Goal: Task Accomplishment & Management: Complete application form

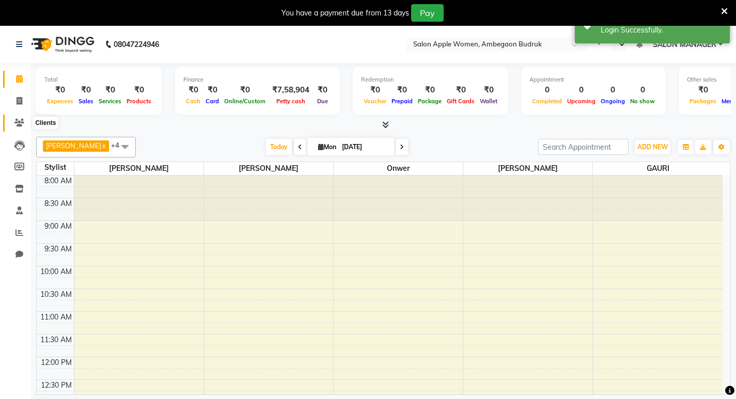
select select "en"
click at [18, 103] on icon at bounding box center [20, 101] width 6 height 8
select select "6277"
select select "service"
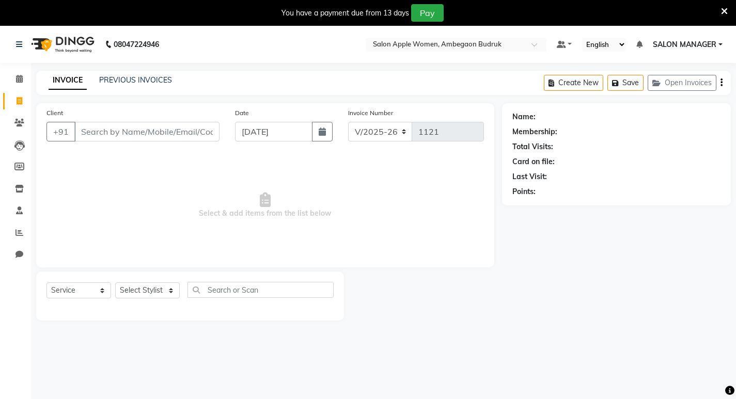
click at [148, 130] on input "Client" at bounding box center [146, 132] width 145 height 20
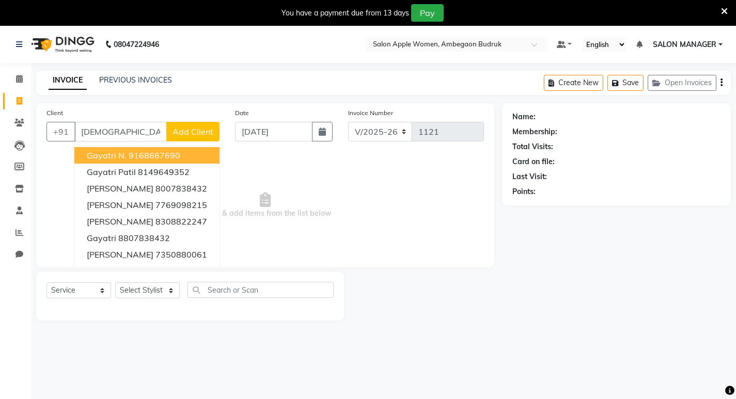
click at [131, 128] on input "[DEMOGRAPHIC_DATA]" at bounding box center [120, 132] width 92 height 20
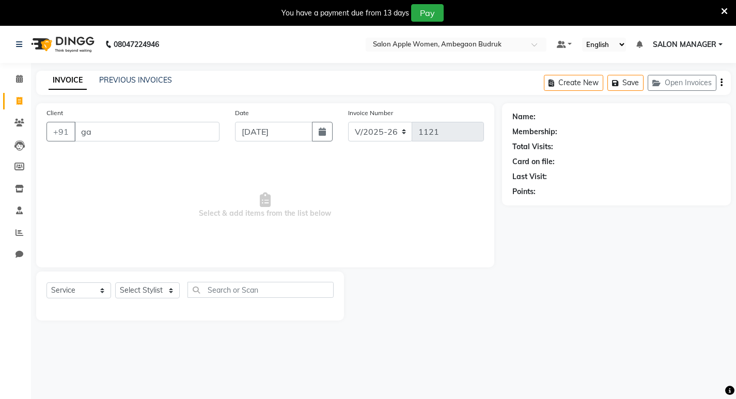
type input "g"
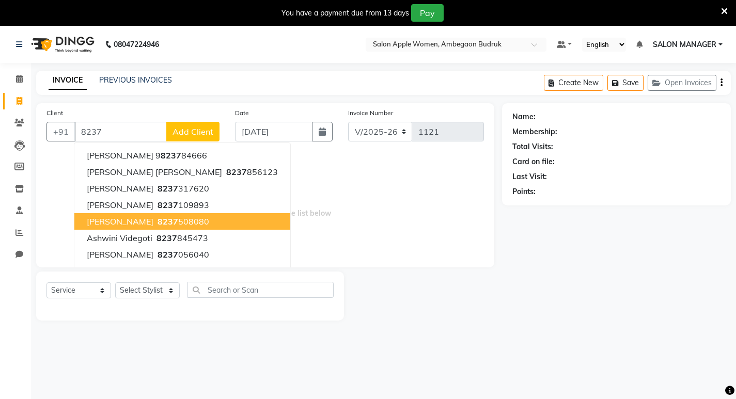
click at [88, 220] on span "[PERSON_NAME]" at bounding box center [120, 221] width 67 height 10
type input "8237508080"
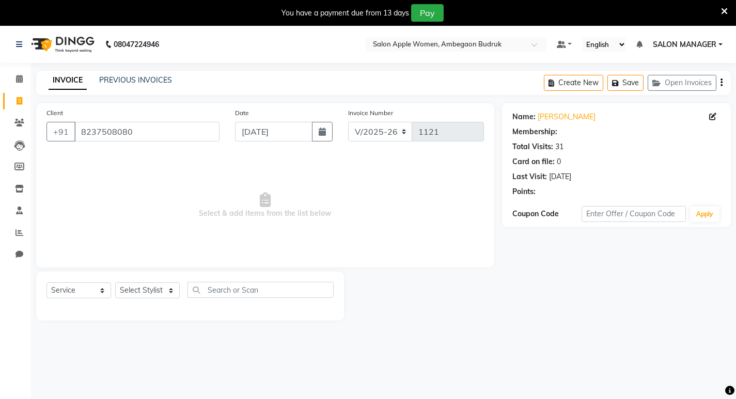
select select "1: Object"
click at [151, 290] on select "Select Stylist [PERSON_NAME] [PERSON_NAME] [PERSON_NAME] Manager [PERSON_NAME] …" at bounding box center [147, 291] width 65 height 16
select select "46604"
click at [115, 283] on select "Select Stylist [PERSON_NAME] [PERSON_NAME] [PERSON_NAME] Manager [PERSON_NAME] …" at bounding box center [147, 291] width 65 height 16
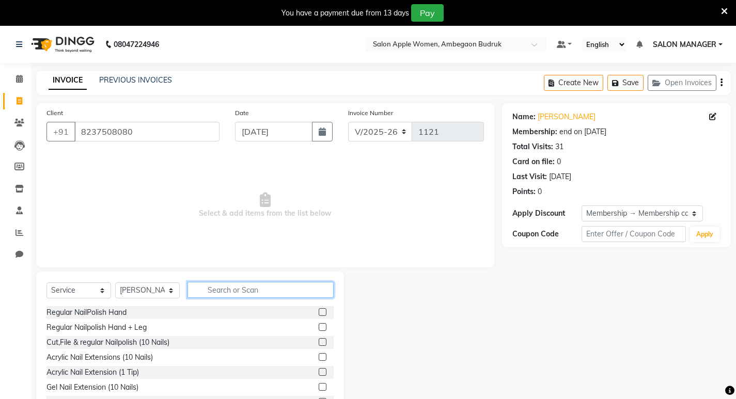
click at [220, 287] on input "text" at bounding box center [261, 290] width 146 height 16
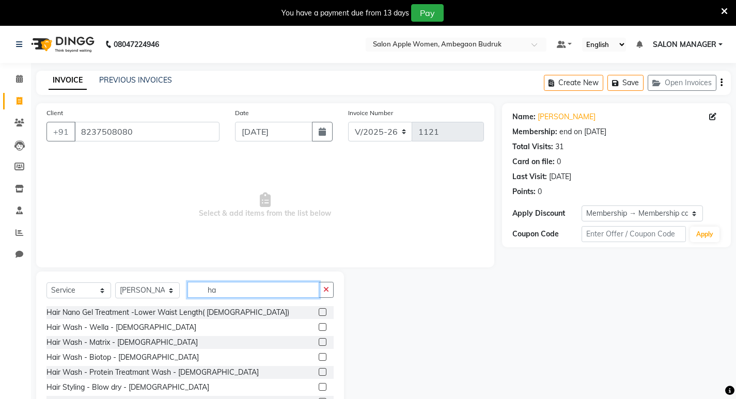
type input "h"
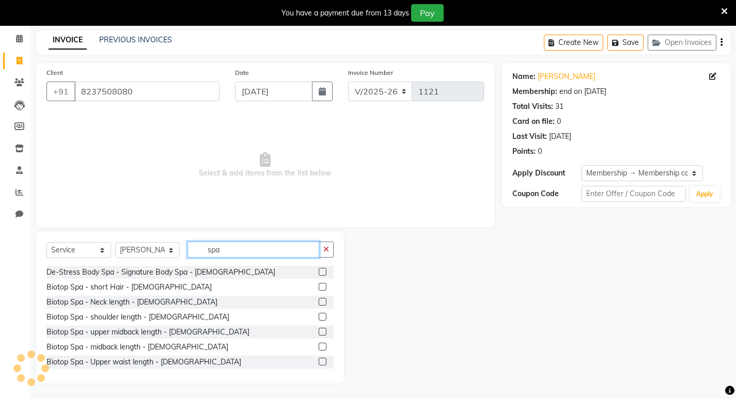
type input "spa"
click at [319, 350] on label at bounding box center [323, 347] width 8 height 8
click at [319, 350] on input "checkbox" at bounding box center [322, 347] width 7 height 7
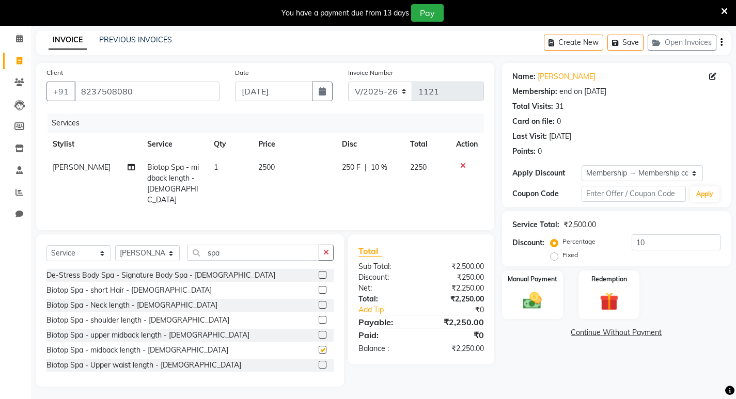
checkbox input "false"
click at [460, 167] on icon at bounding box center [463, 165] width 6 height 7
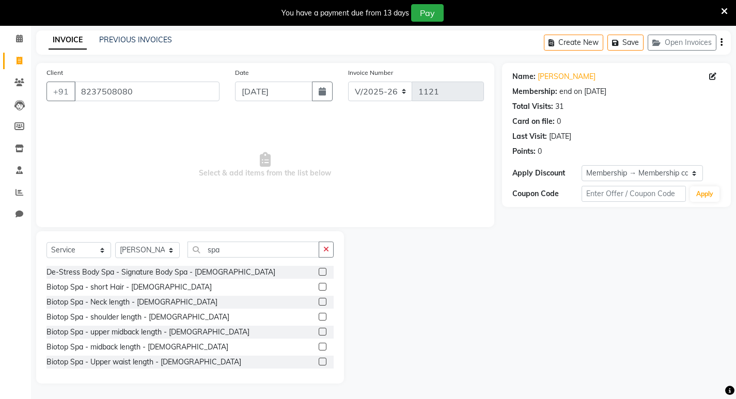
click at [319, 360] on label at bounding box center [323, 362] width 8 height 8
click at [319, 360] on input "checkbox" at bounding box center [322, 362] width 7 height 7
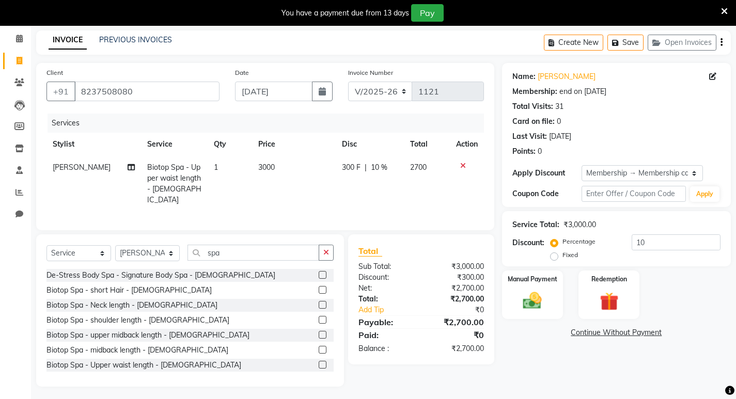
click at [319, 361] on label at bounding box center [323, 365] width 8 height 8
click at [319, 362] on input "checkbox" at bounding box center [322, 365] width 7 height 7
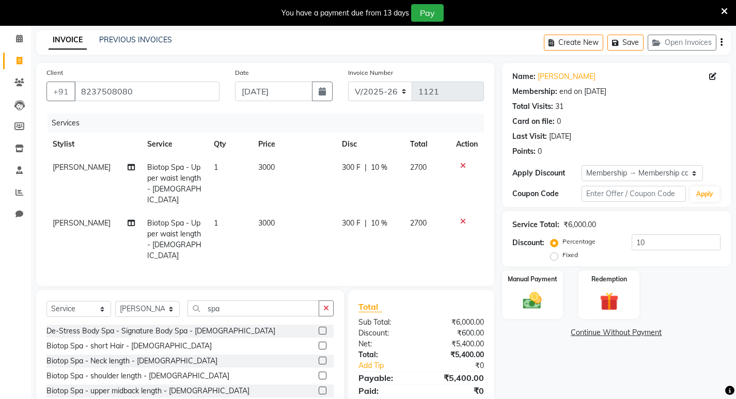
checkbox input "false"
click at [463, 218] on icon at bounding box center [463, 221] width 6 height 7
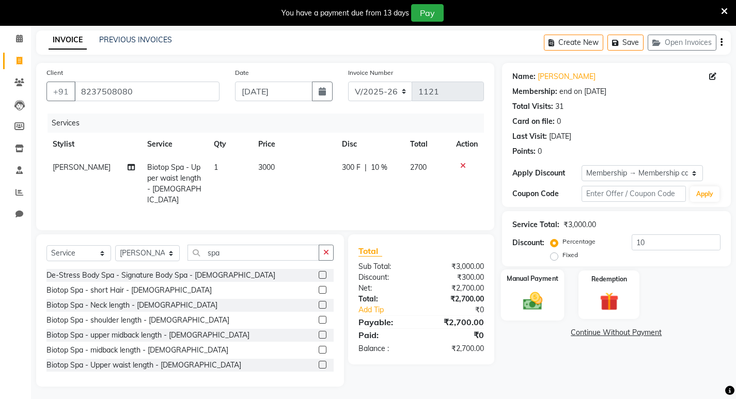
click at [528, 311] on img at bounding box center [533, 301] width 32 height 22
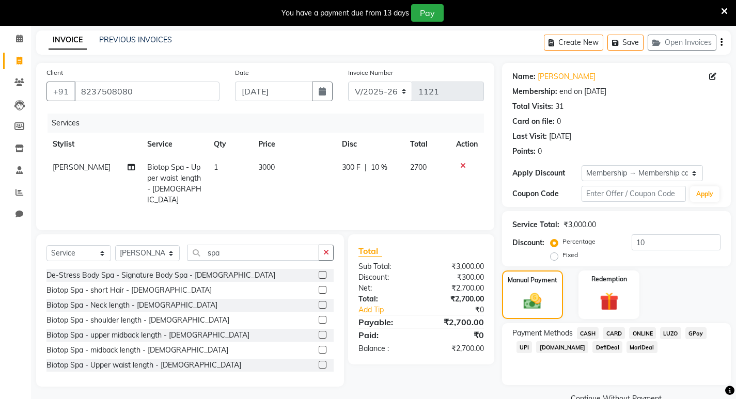
click at [646, 338] on span "ONLINE" at bounding box center [642, 334] width 27 height 12
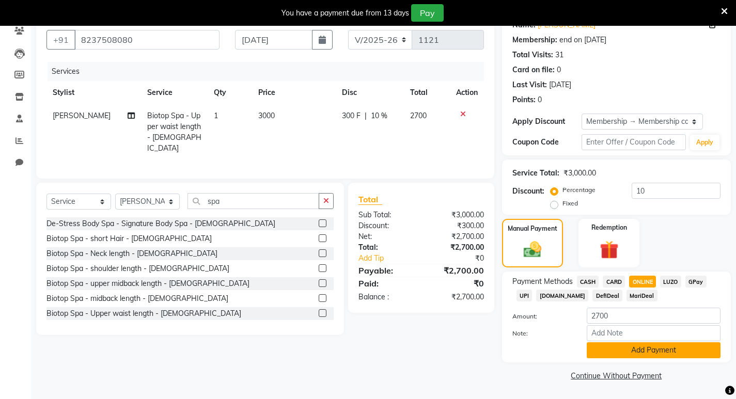
click at [645, 348] on button "Add Payment" at bounding box center [654, 351] width 134 height 16
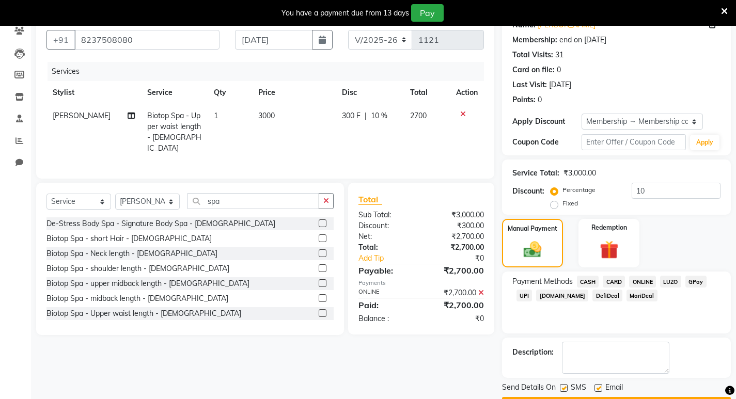
scroll to position [121, 0]
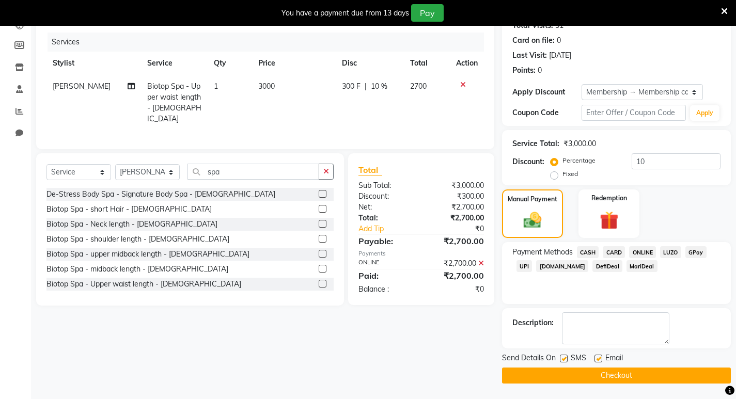
click at [609, 371] on button "Checkout" at bounding box center [616, 376] width 229 height 16
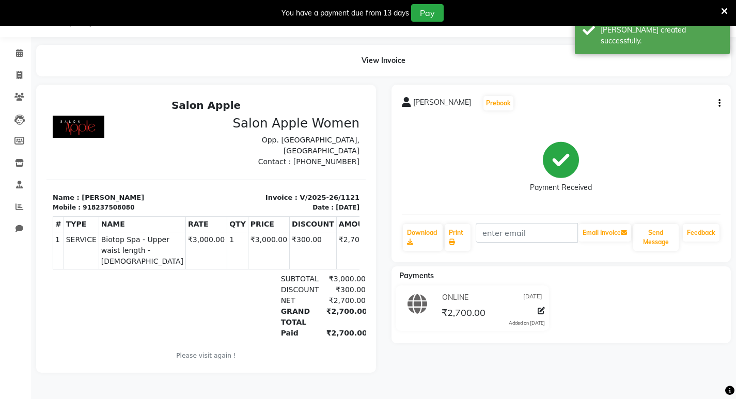
click at [722, 10] on icon at bounding box center [724, 11] width 7 height 9
